Goal: Information Seeking & Learning: Learn about a topic

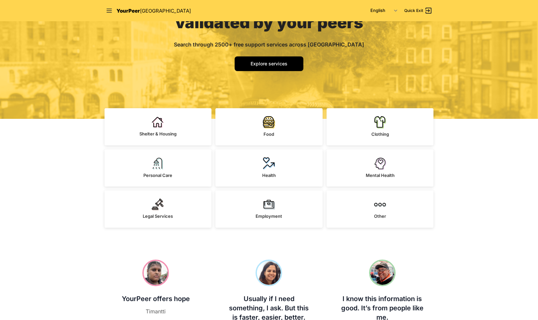
scroll to position [82, 0]
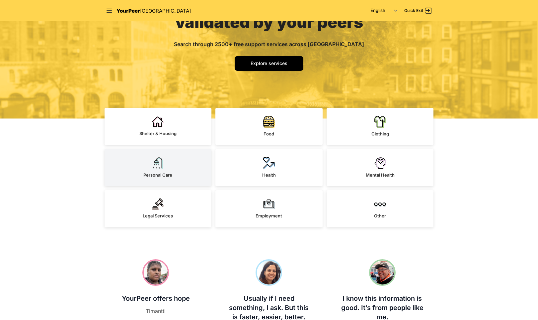
click at [171, 170] on link "Personal Care" at bounding box center [158, 167] width 107 height 37
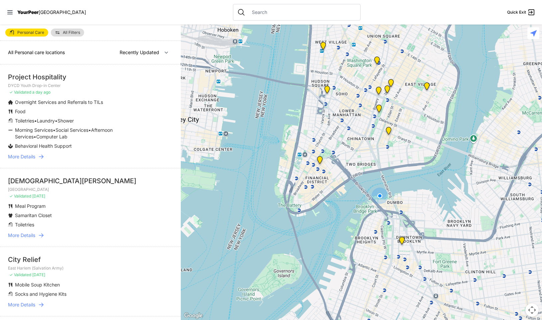
select select "nearby"
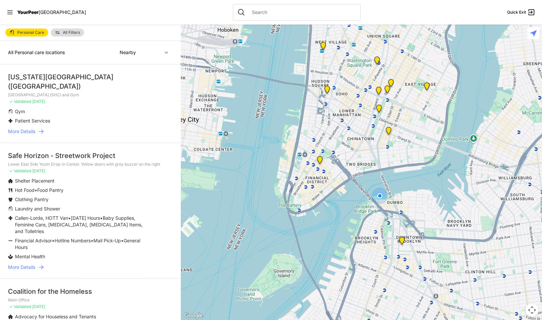
click at [320, 158] on img "Main Office" at bounding box center [320, 161] width 8 height 11
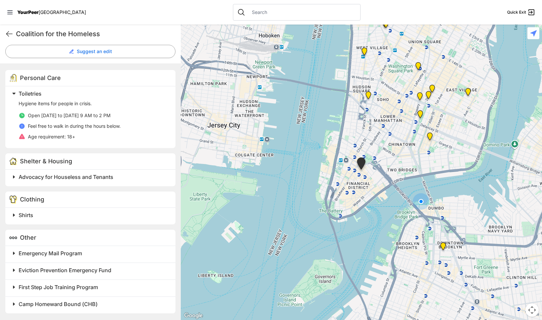
scroll to position [177, 0]
click at [430, 136] on img "Lower East Side Youth Drop-in Center. Yellow doors with grey buzzer on the right" at bounding box center [430, 138] width 8 height 11
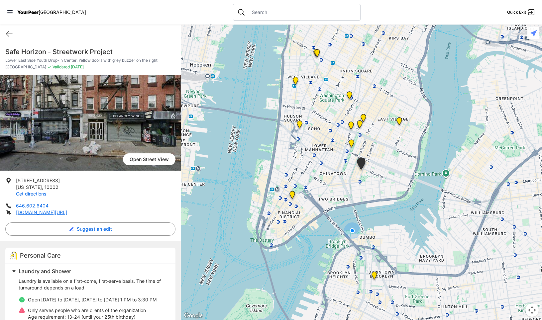
click at [350, 143] on img "Senior Services Center" at bounding box center [351, 145] width 8 height 11
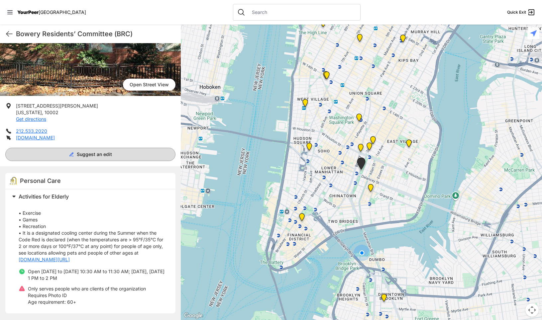
scroll to position [74, 0]
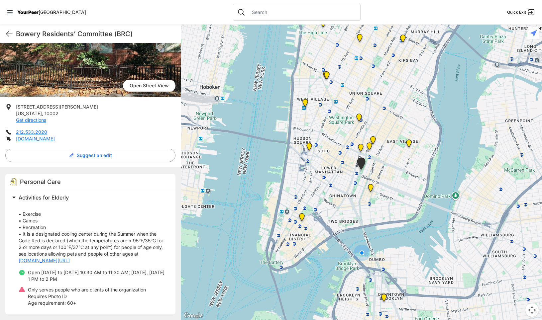
click at [309, 144] on img "Main Location, SoHo, DYCD Youth Drop-in Center" at bounding box center [309, 148] width 8 height 11
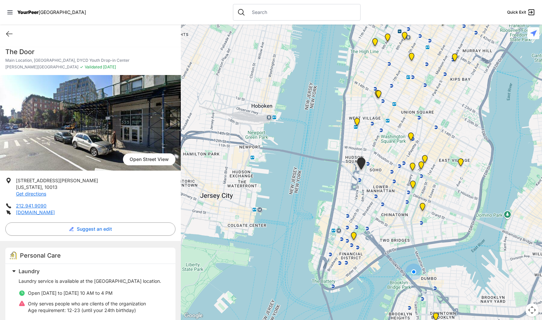
click at [461, 160] on img "Manhattan" at bounding box center [460, 163] width 8 height 11
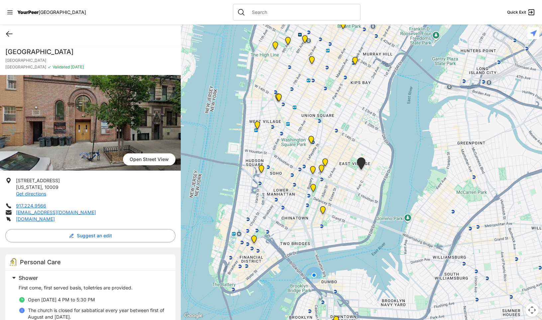
click at [10, 36] on icon at bounding box center [9, 34] width 8 height 8
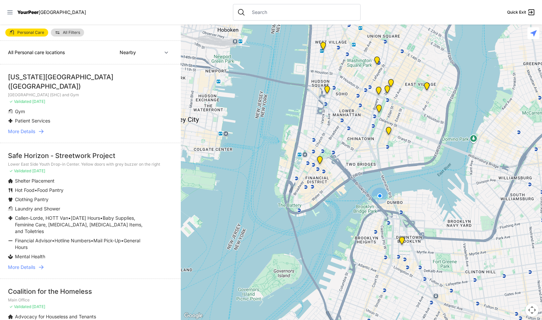
click at [11, 12] on icon at bounding box center [10, 12] width 7 height 7
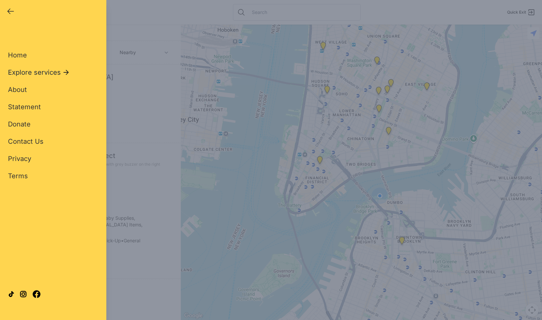
click at [28, 73] on span "Explore services" at bounding box center [34, 72] width 53 height 9
click at [15, 55] on span "All Services" at bounding box center [27, 55] width 38 height 8
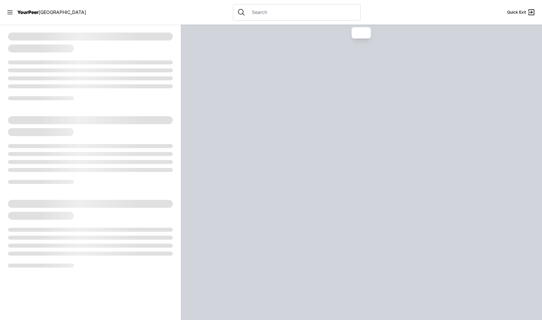
select select "recentlyUpdated"
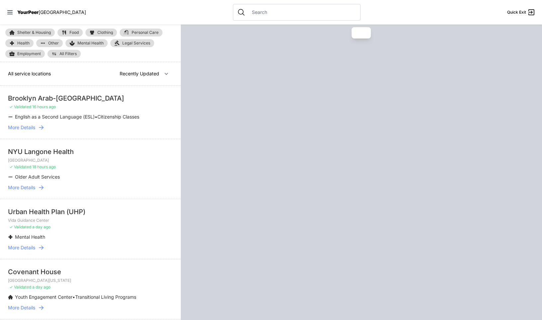
click at [22, 11] on span "YourPeer" at bounding box center [27, 12] width 21 height 6
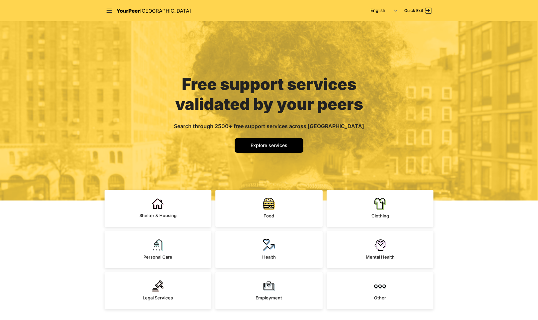
scroll to position [133, 0]
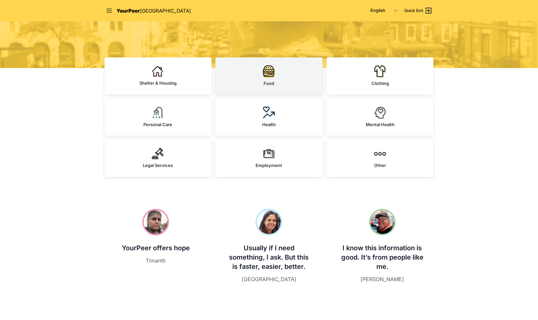
click at [287, 75] on link "Food" at bounding box center [269, 75] width 107 height 37
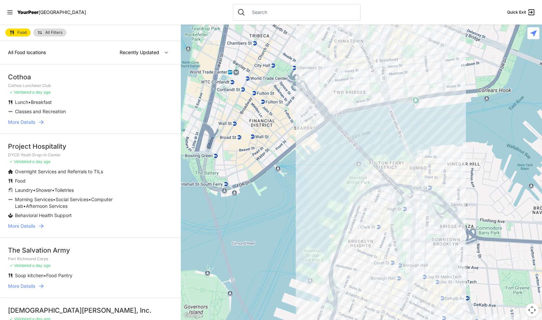
select select "nearby"
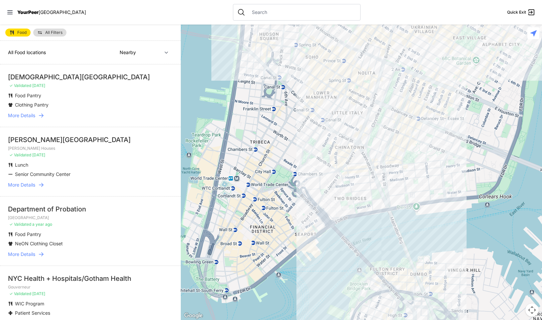
drag, startPoint x: 320, startPoint y: 164, endPoint x: 321, endPoint y: 272, distance: 107.6
click at [321, 272] on div at bounding box center [361, 173] width 361 height 296
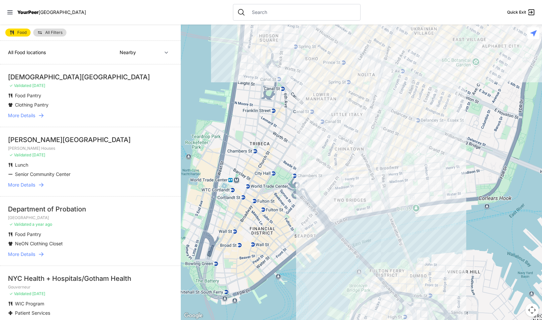
click at [314, 123] on div at bounding box center [361, 173] width 361 height 296
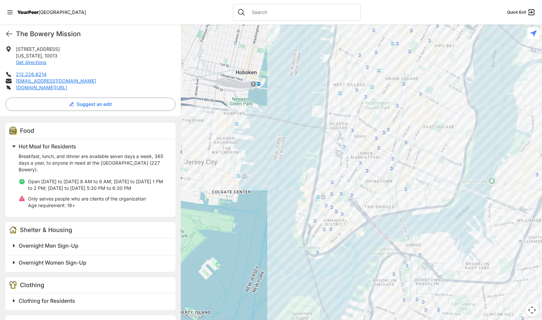
scroll to position [166, 0]
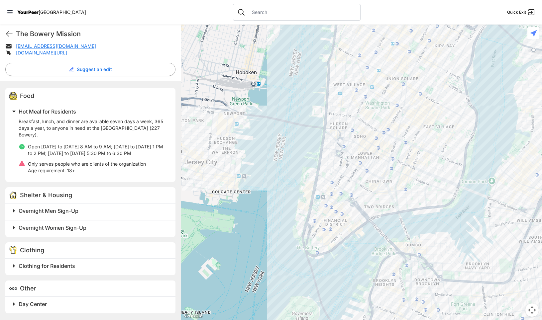
click at [16, 306] on span at bounding box center [96, 304] width 175 height 9
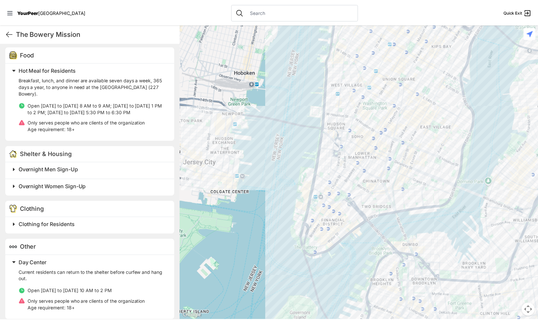
scroll to position [214, 0]
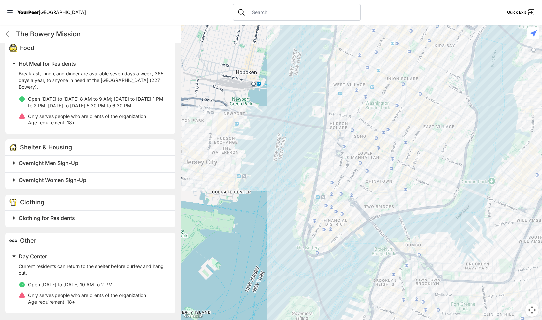
click at [16, 218] on span at bounding box center [96, 218] width 175 height 9
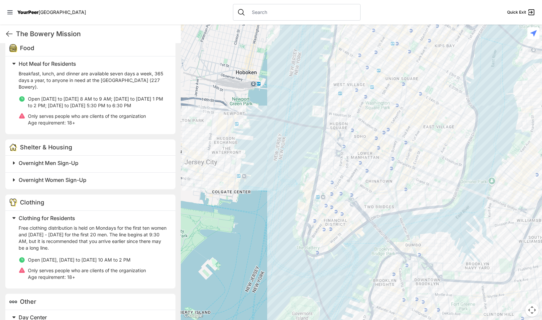
click at [14, 177] on span at bounding box center [96, 179] width 175 height 9
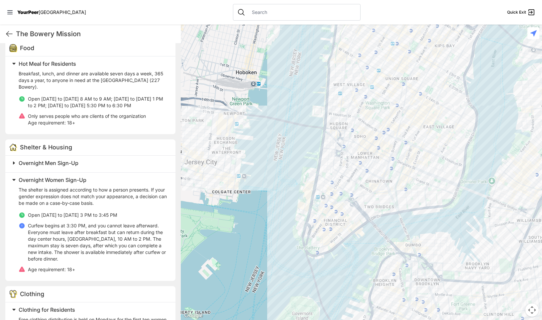
click at [14, 164] on span at bounding box center [96, 162] width 175 height 9
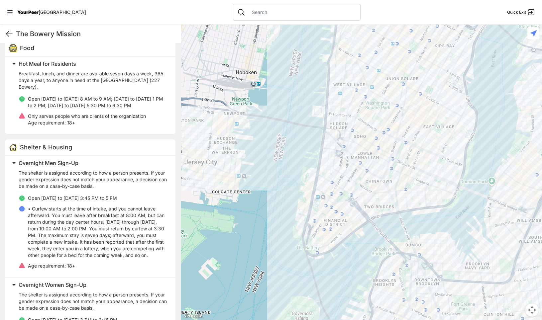
click at [12, 32] on icon at bounding box center [9, 34] width 8 height 8
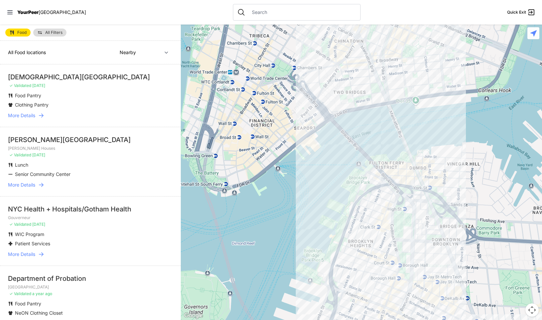
click at [26, 31] on span "Food" at bounding box center [21, 33] width 9 height 4
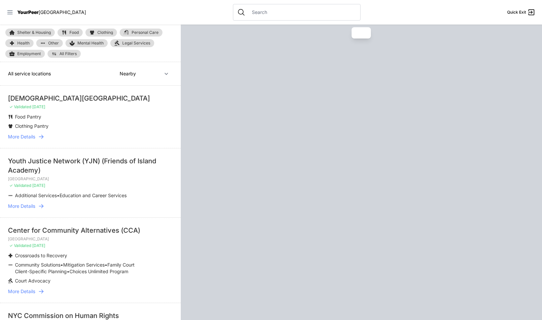
click at [9, 14] on icon at bounding box center [9, 12] width 5 height 4
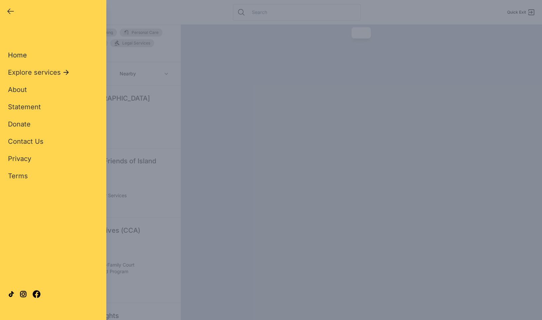
click at [18, 57] on span "Home" at bounding box center [17, 55] width 19 height 8
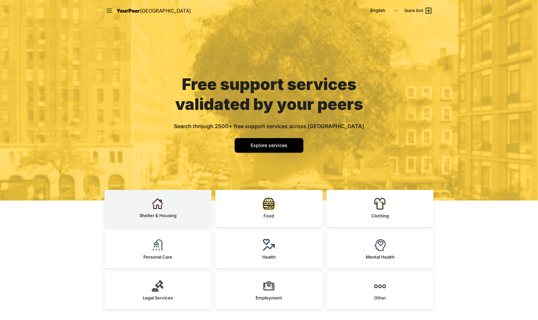
click at [180, 212] on link "Shelter & Housing" at bounding box center [158, 208] width 107 height 37
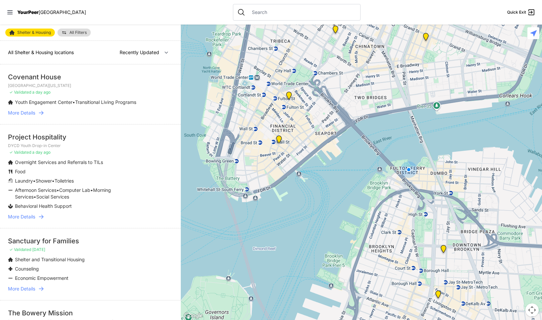
select select "nearby"
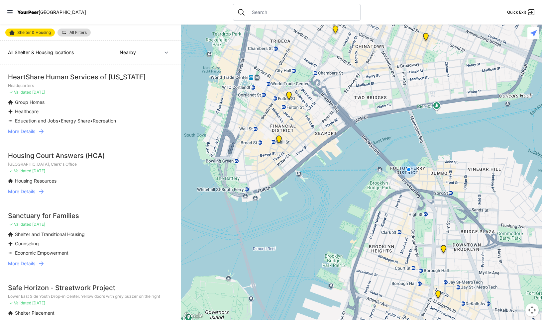
click at [289, 94] on img "Main Office" at bounding box center [289, 97] width 8 height 11
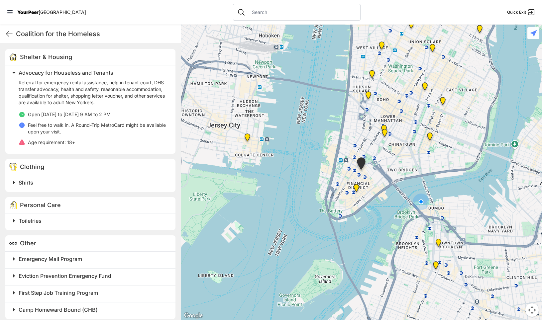
scroll to position [204, 0]
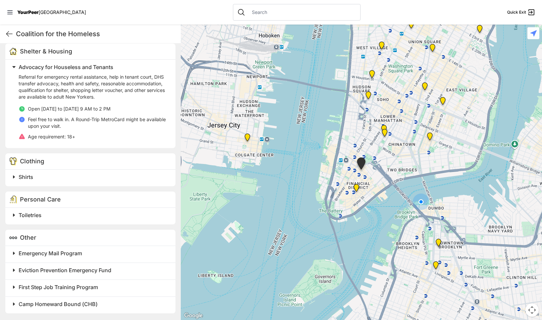
click at [40, 219] on h2 "Toiletries" at bounding box center [93, 215] width 149 height 8
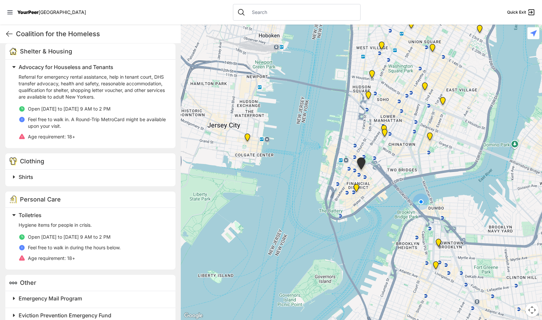
click at [16, 175] on span at bounding box center [96, 176] width 175 height 9
